Goal: Task Accomplishment & Management: Complete application form

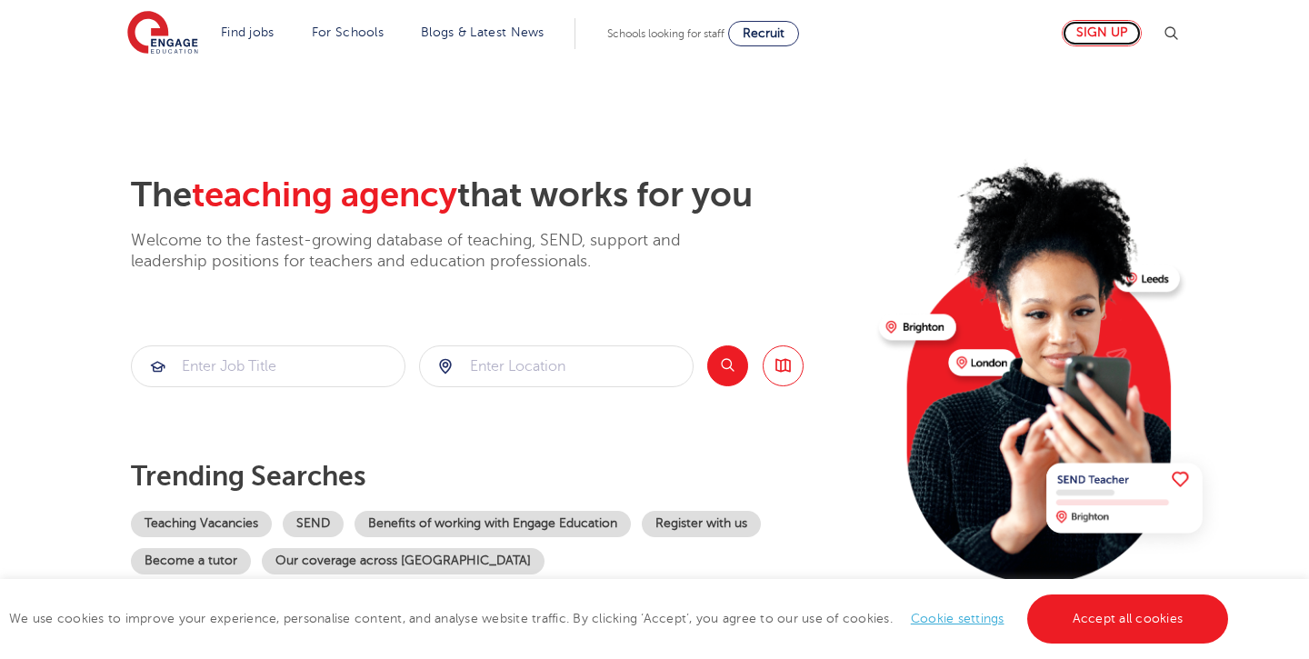
click at [1096, 27] on link "Sign up" at bounding box center [1101, 33] width 80 height 26
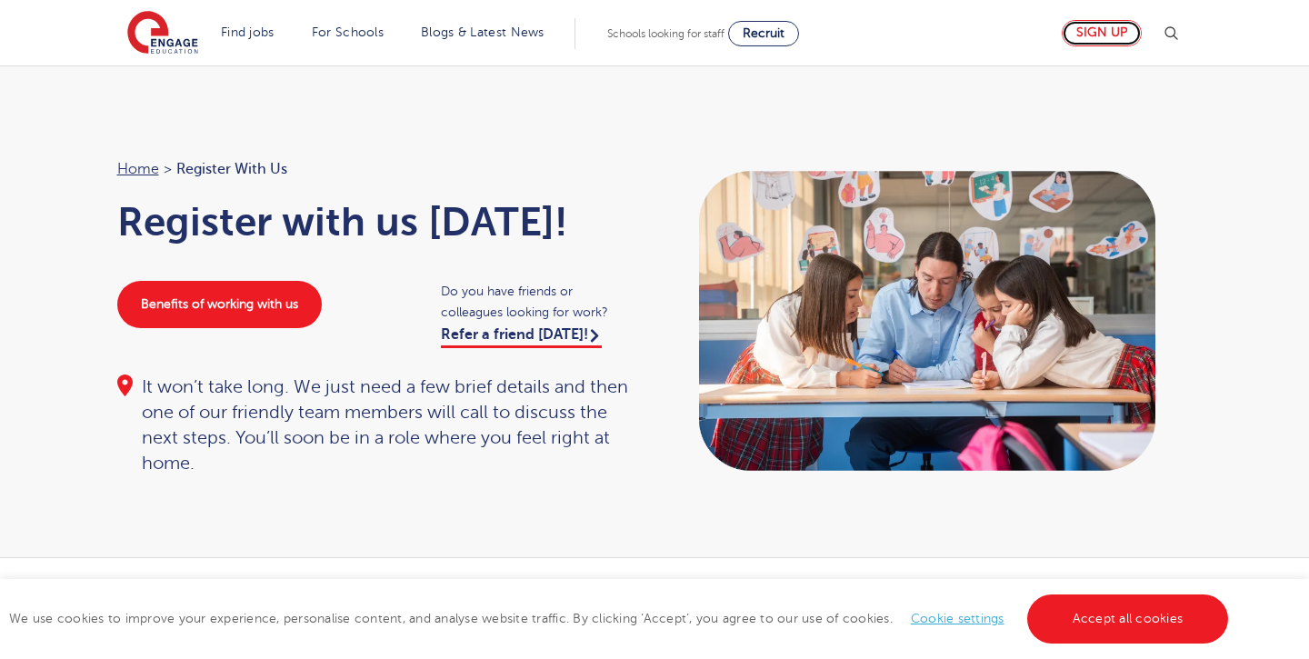
click at [1114, 41] on link "Sign up" at bounding box center [1101, 33] width 80 height 26
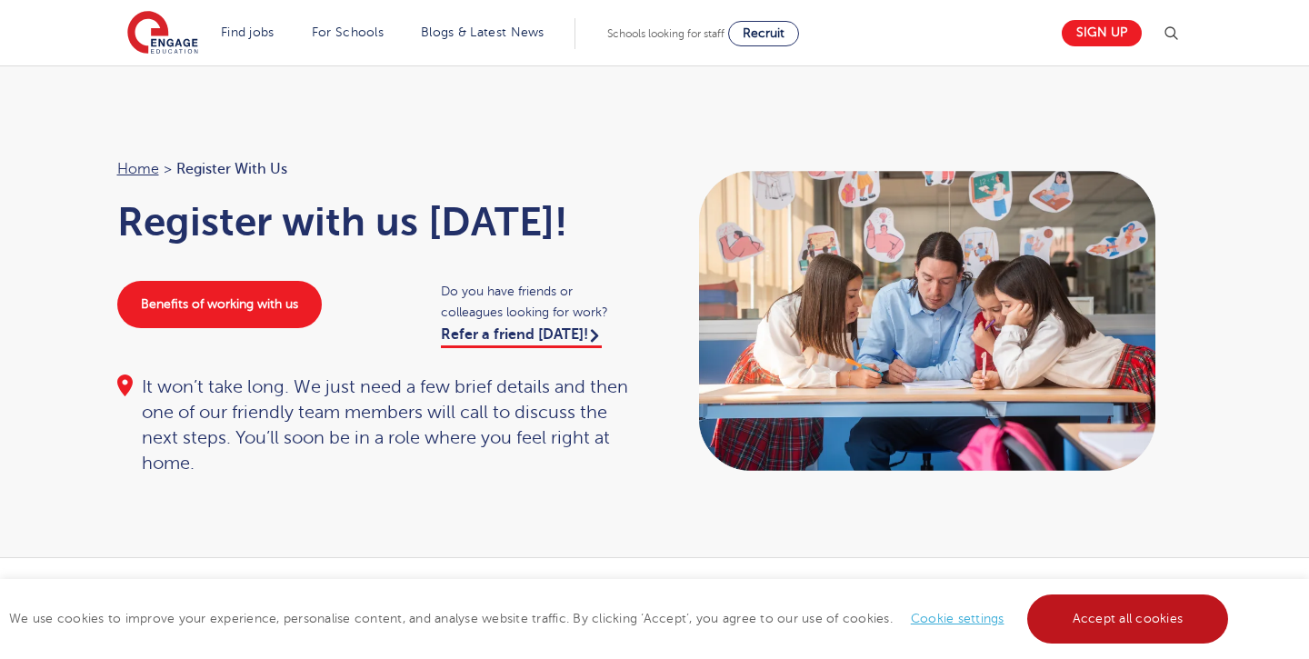
click at [1056, 605] on link "Accept all cookies" at bounding box center [1128, 618] width 202 height 49
